Goal: Information Seeking & Learning: Learn about a topic

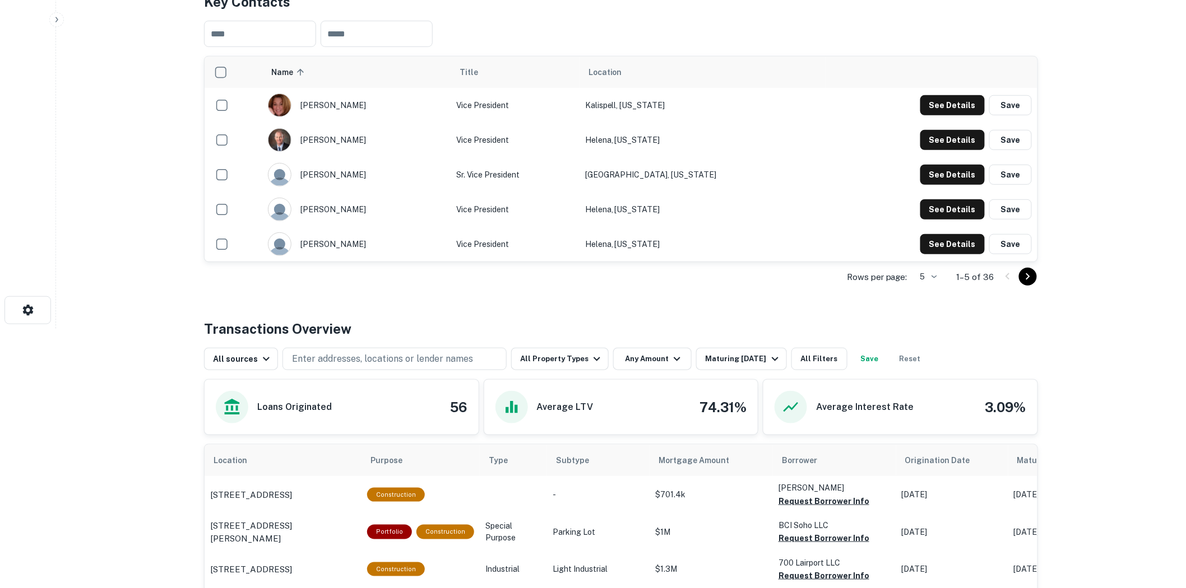
scroll to position [373, 0]
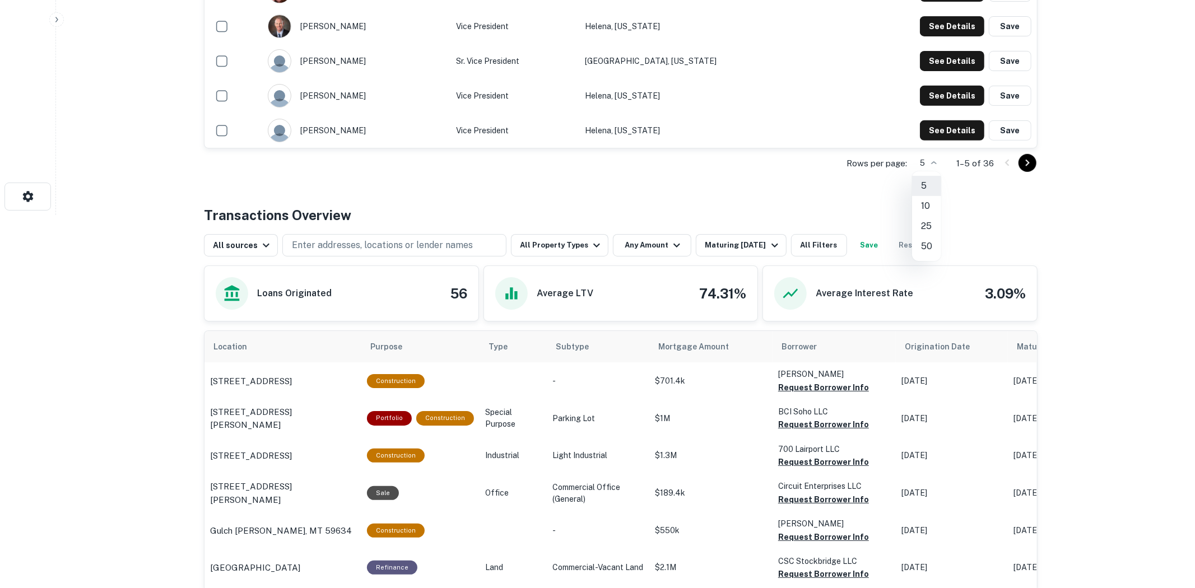
click at [928, 248] on li "50" at bounding box center [926, 246] width 29 height 20
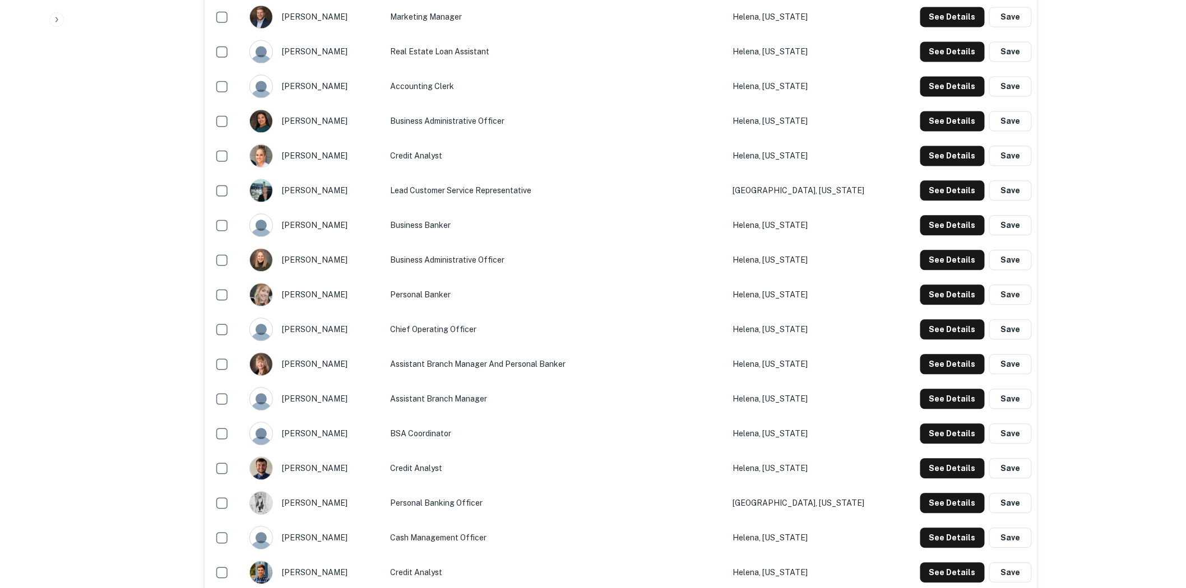
scroll to position [1183, 0]
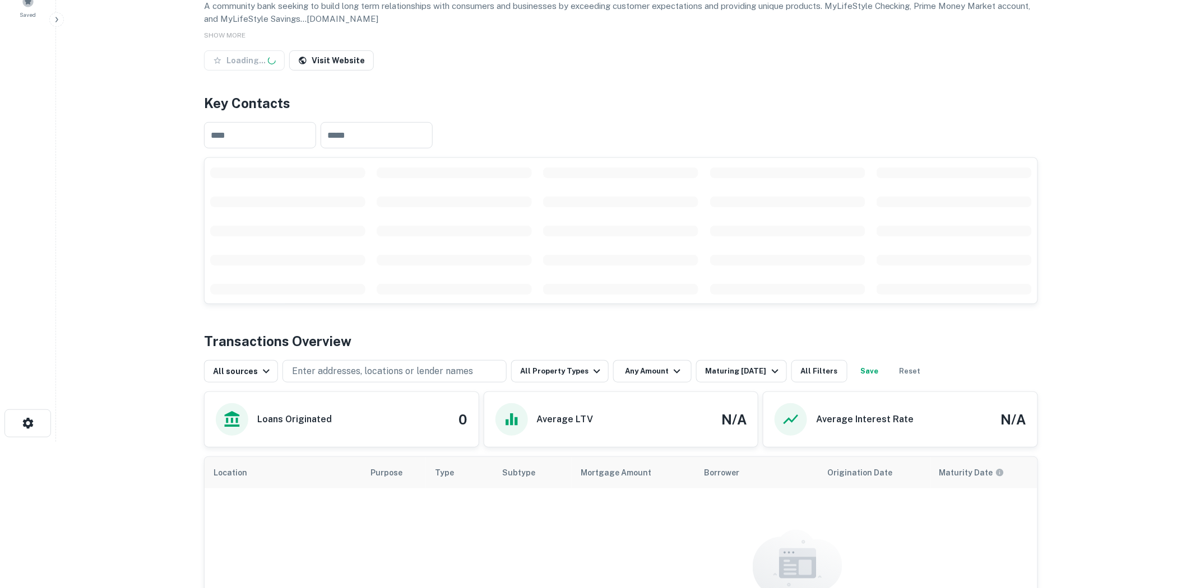
scroll to position [187, 0]
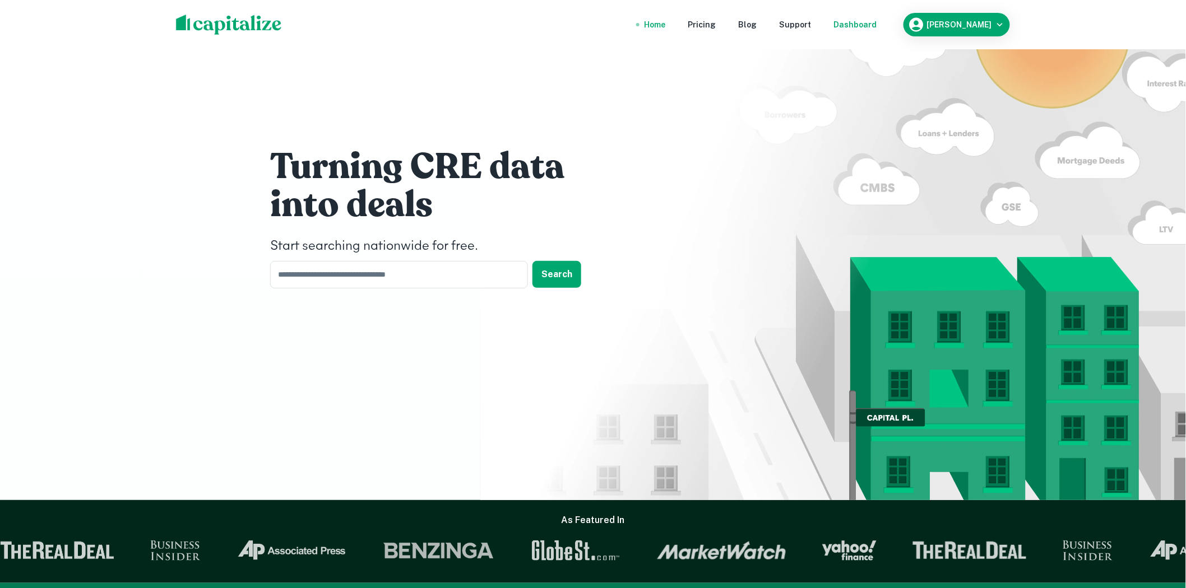
click at [855, 26] on div "Dashboard" at bounding box center [854, 24] width 43 height 12
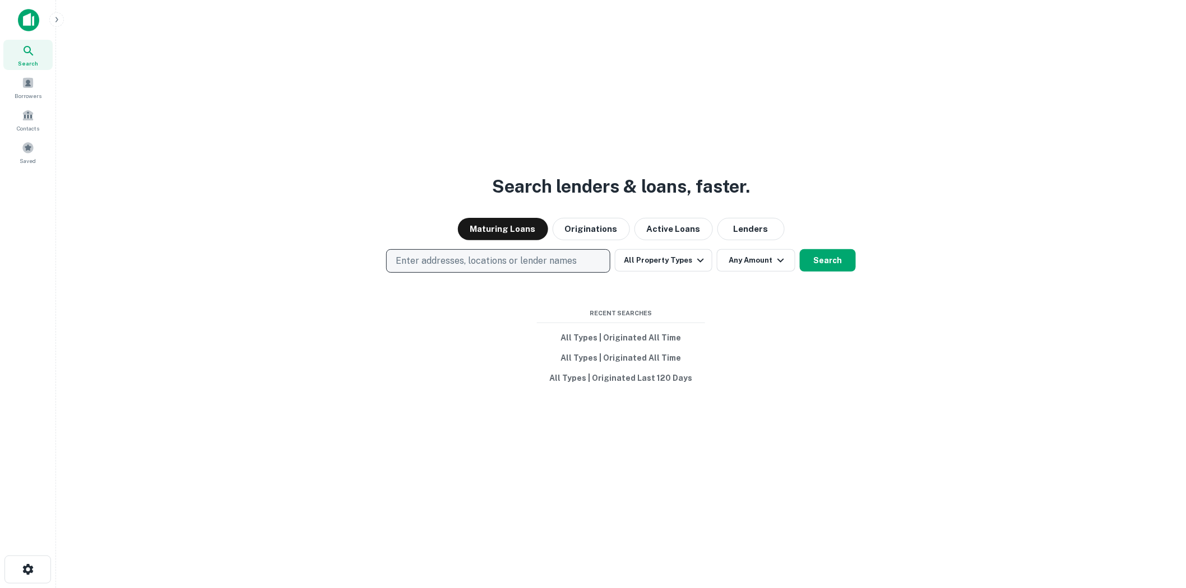
click at [550, 261] on p "Enter addresses, locations or lender names" at bounding box center [486, 260] width 181 height 13
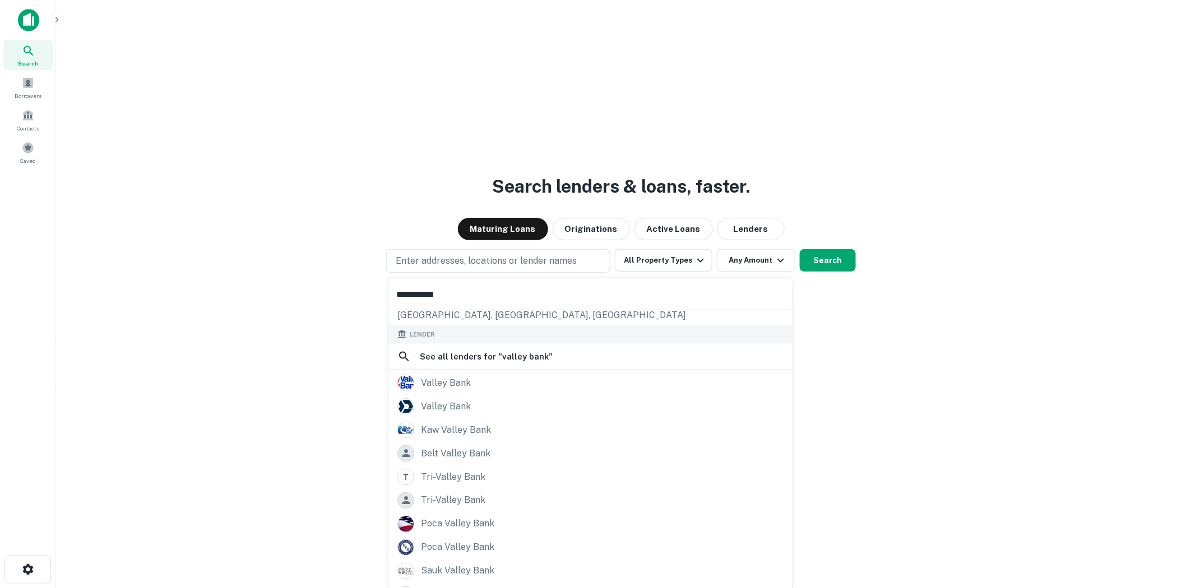
scroll to position [158, 0]
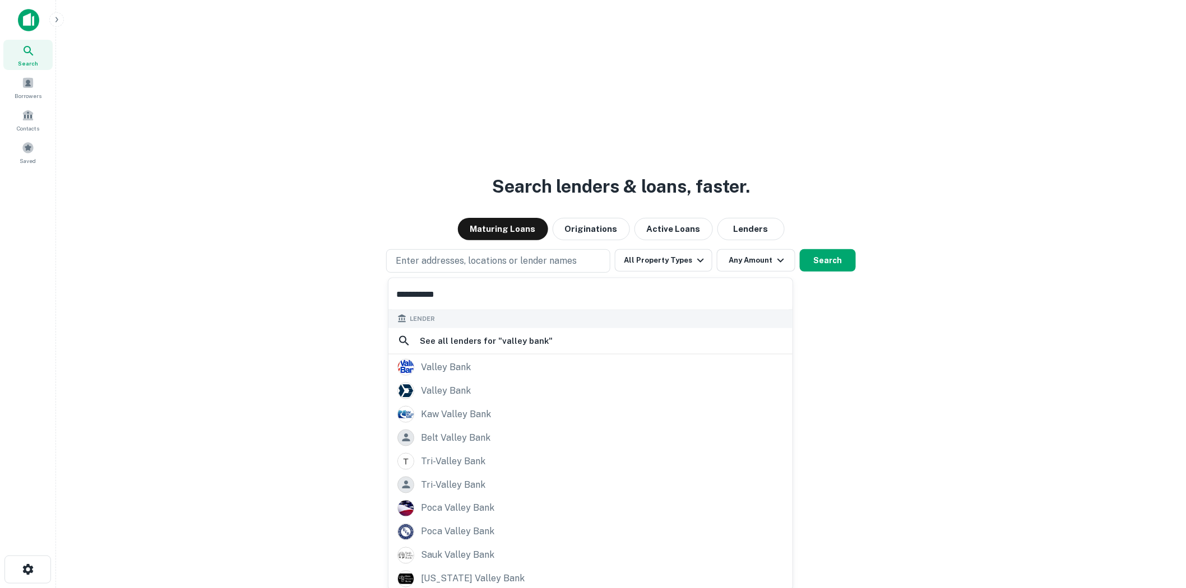
click at [423, 291] on input "**********" at bounding box center [590, 293] width 404 height 31
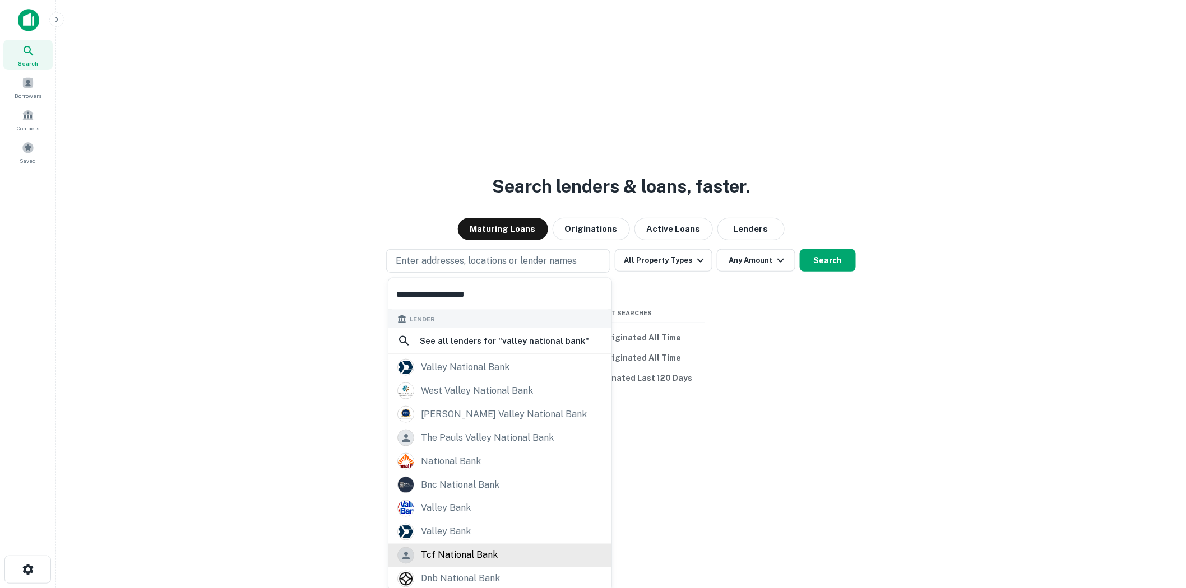
scroll to position [18, 0]
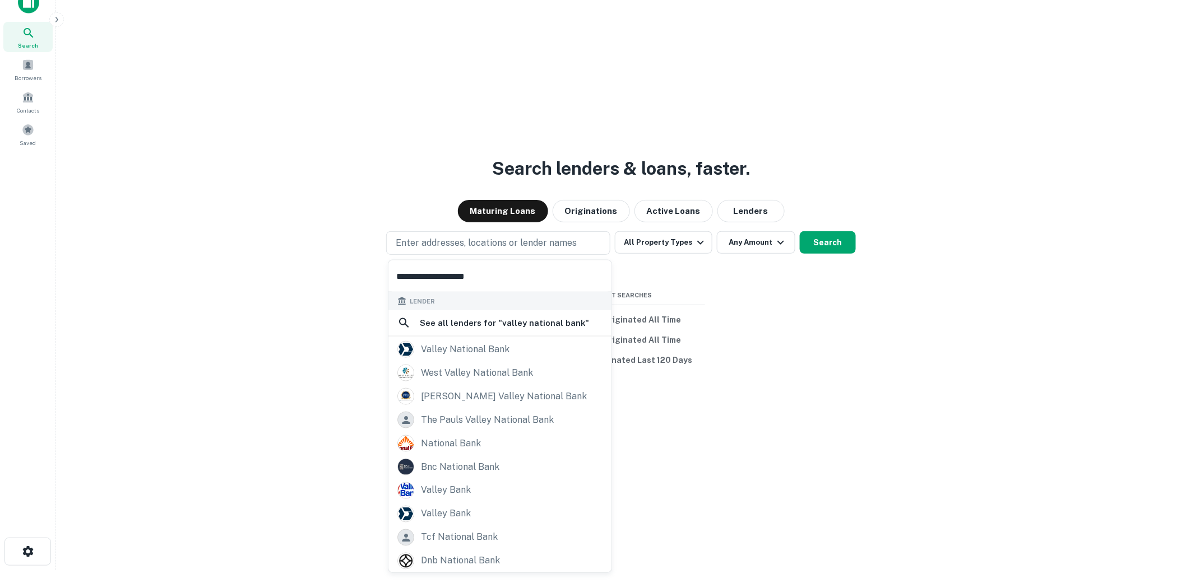
type input "**********"
click at [602, 210] on button "Originations" at bounding box center [590, 211] width 77 height 22
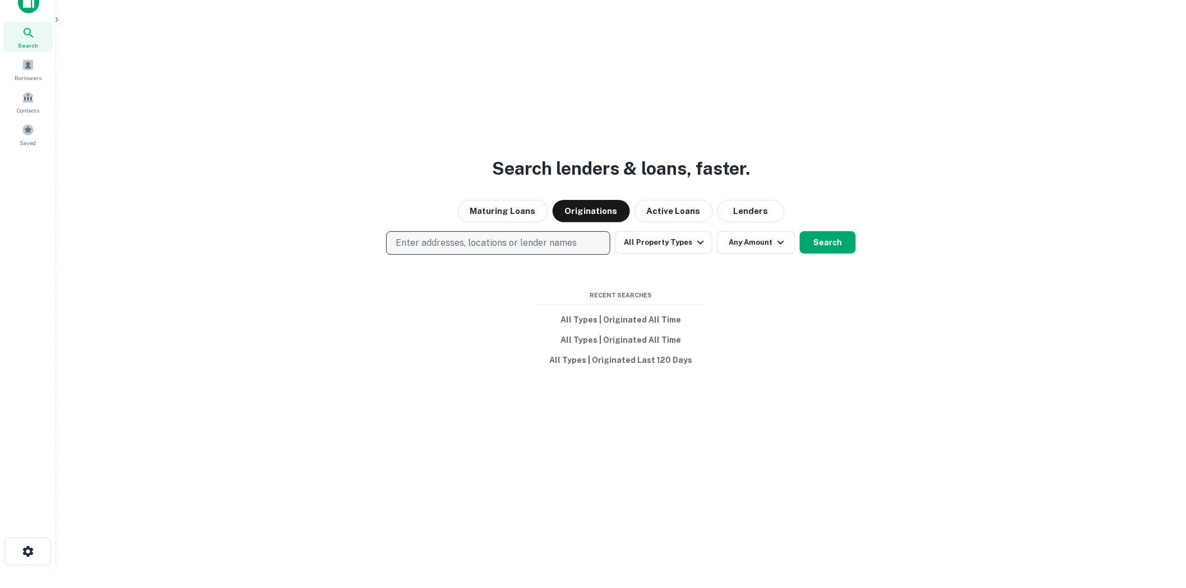
click at [500, 249] on p "Enter addresses, locations or lender names" at bounding box center [486, 242] width 181 height 13
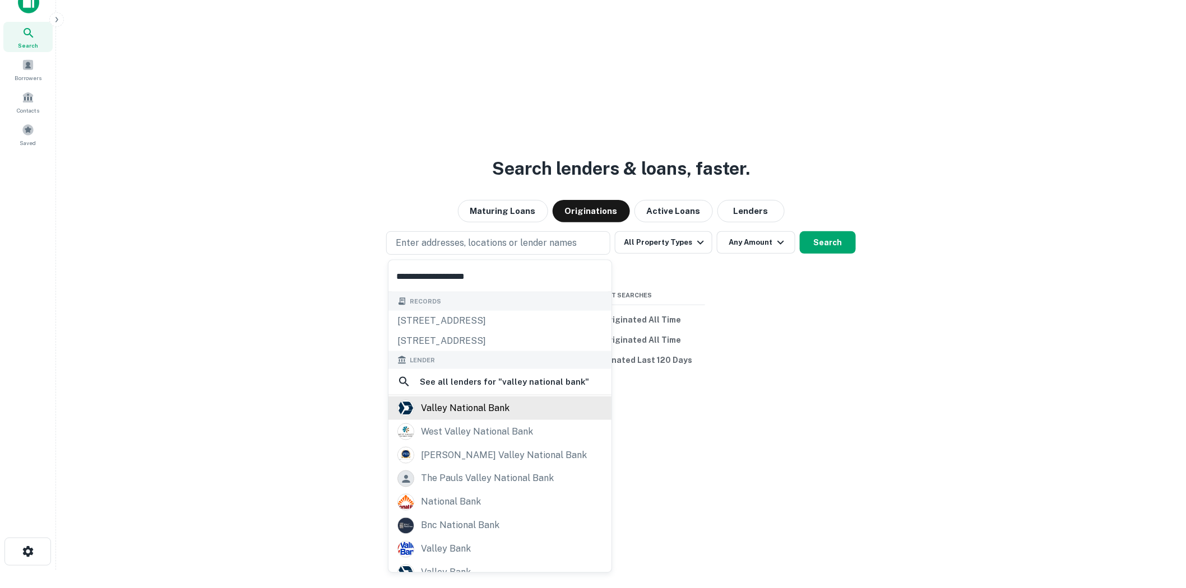
click at [461, 403] on div "valley national bank" at bounding box center [465, 408] width 89 height 17
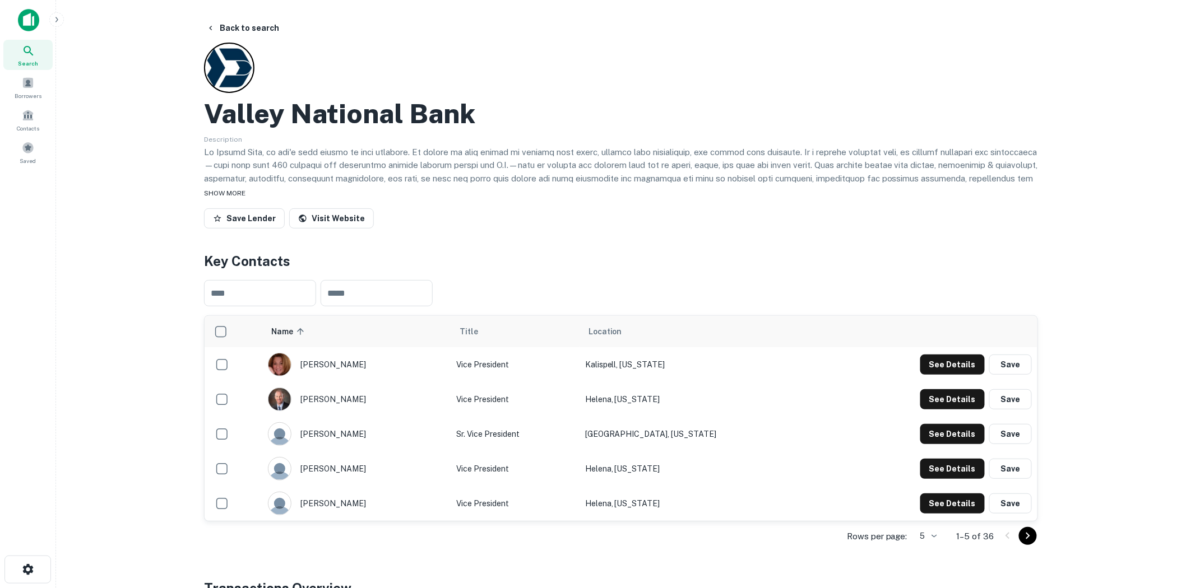
click at [232, 188] on div "SHOW MORE" at bounding box center [621, 192] width 834 height 13
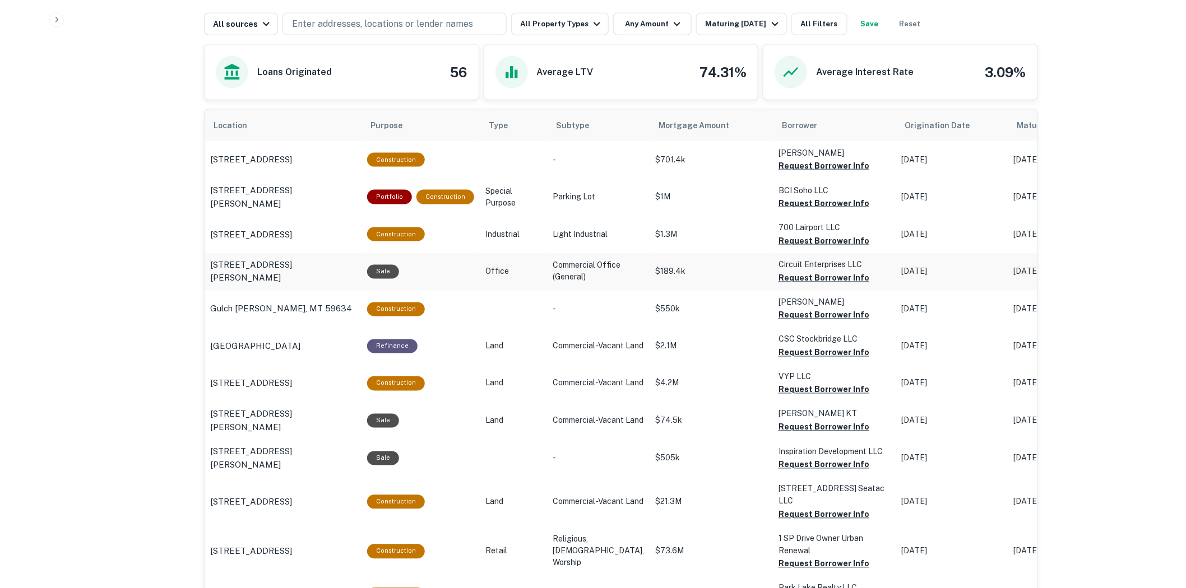
scroll to position [249, 0]
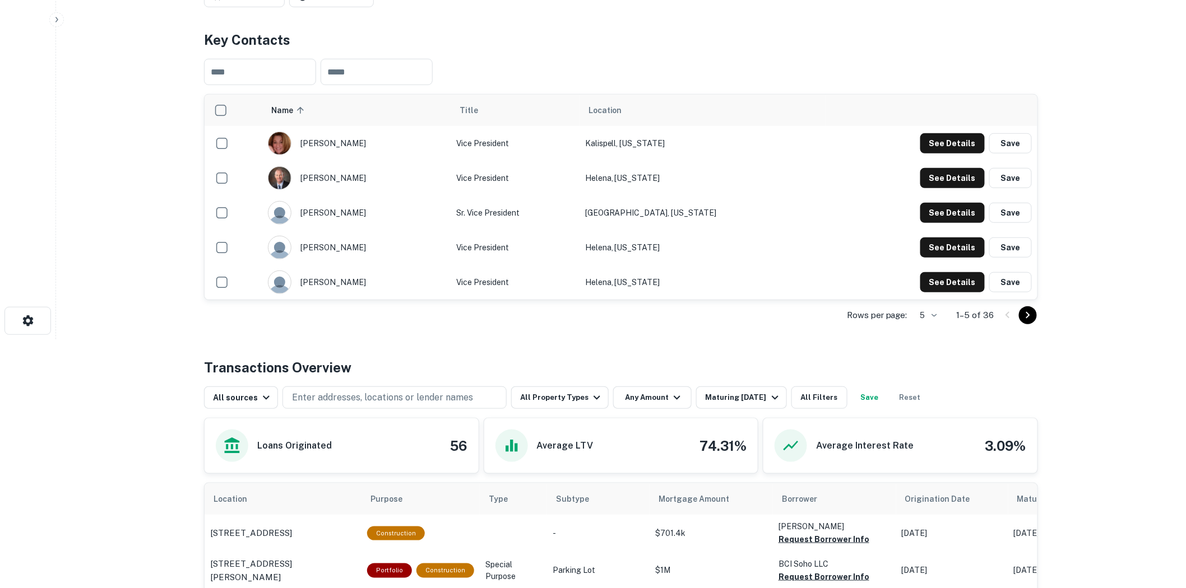
click at [933, 327] on body "Search Borrowers Contacts Saved Back to search Valley National Bank Description…" at bounding box center [593, 45] width 1186 height 588
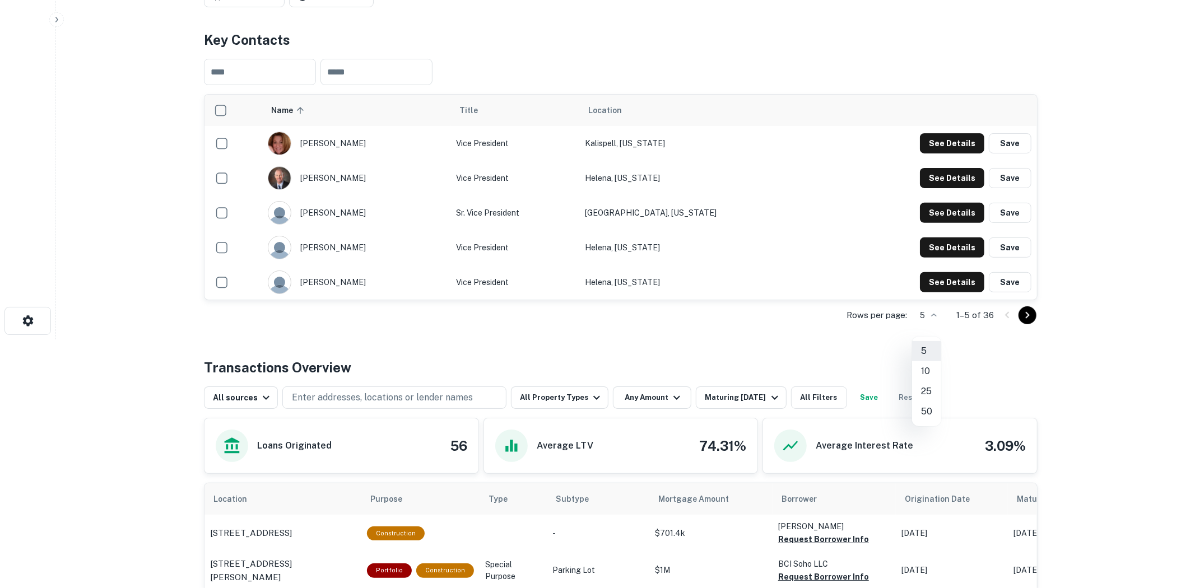
click at [925, 411] on li "50" at bounding box center [926, 412] width 29 height 20
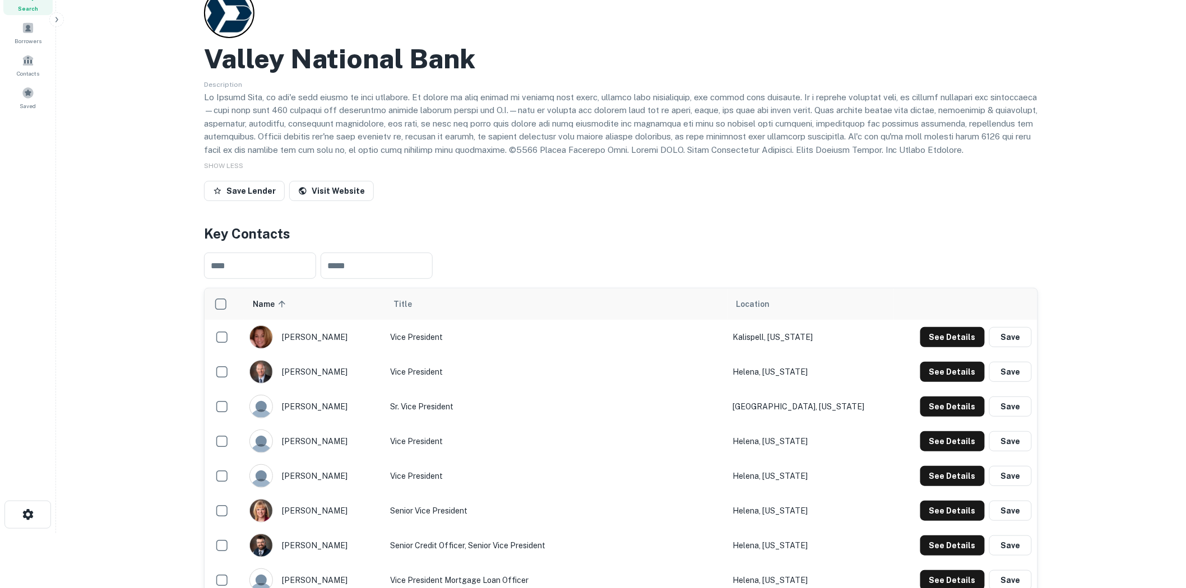
scroll to position [0, 0]
